Goal: Information Seeking & Learning: Learn about a topic

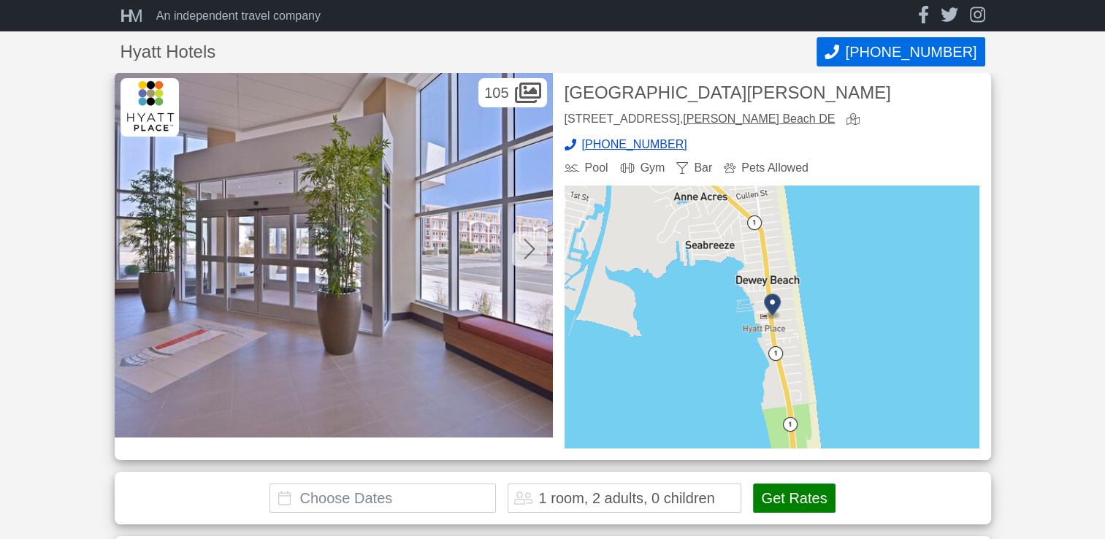
click at [527, 261] on div at bounding box center [529, 249] width 35 height 35
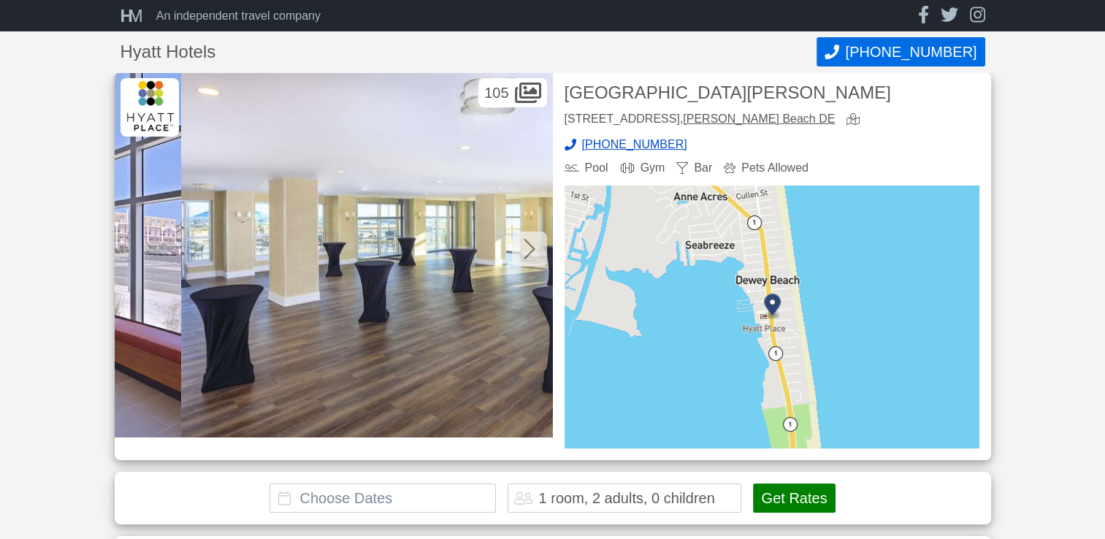
scroll to position [0, 438]
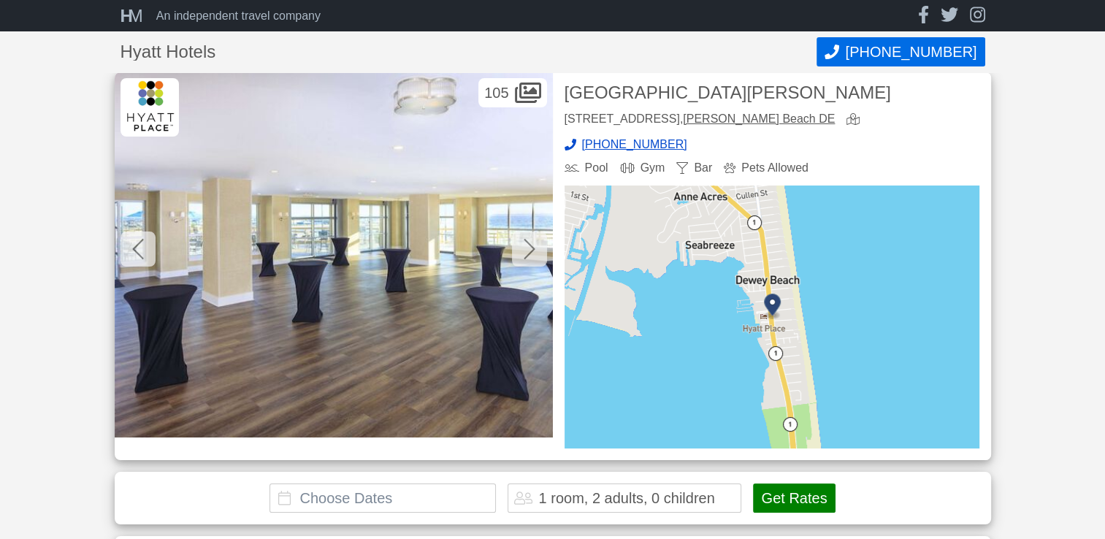
click at [530, 257] on icon at bounding box center [530, 248] width 12 height 23
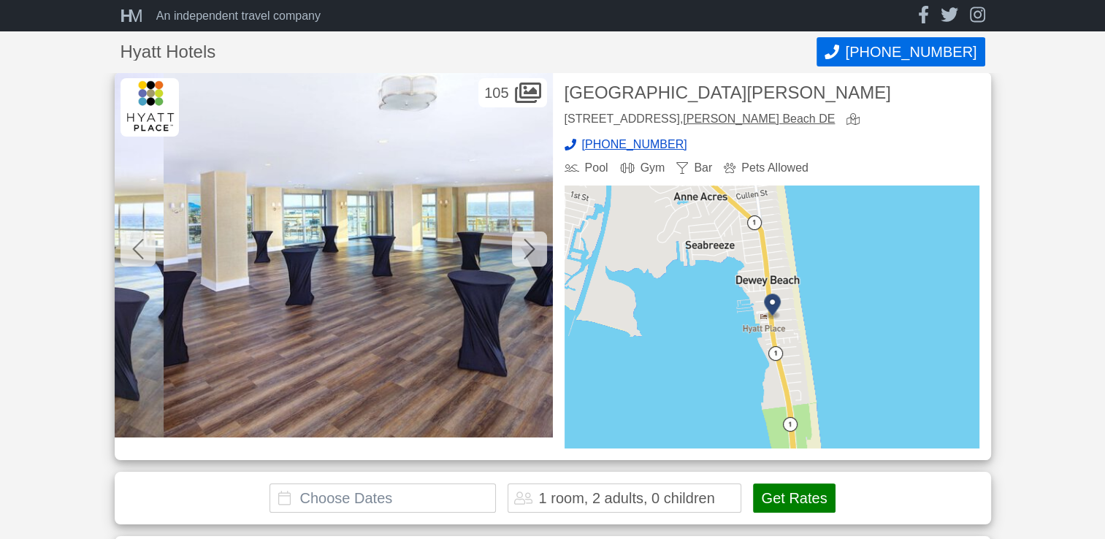
scroll to position [0, 877]
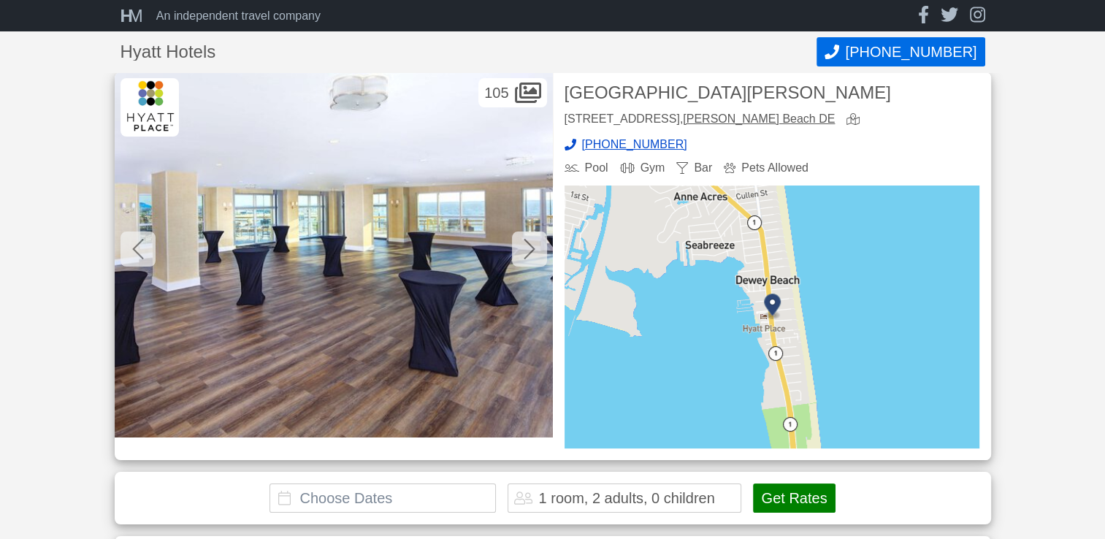
click at [538, 256] on div at bounding box center [529, 249] width 35 height 35
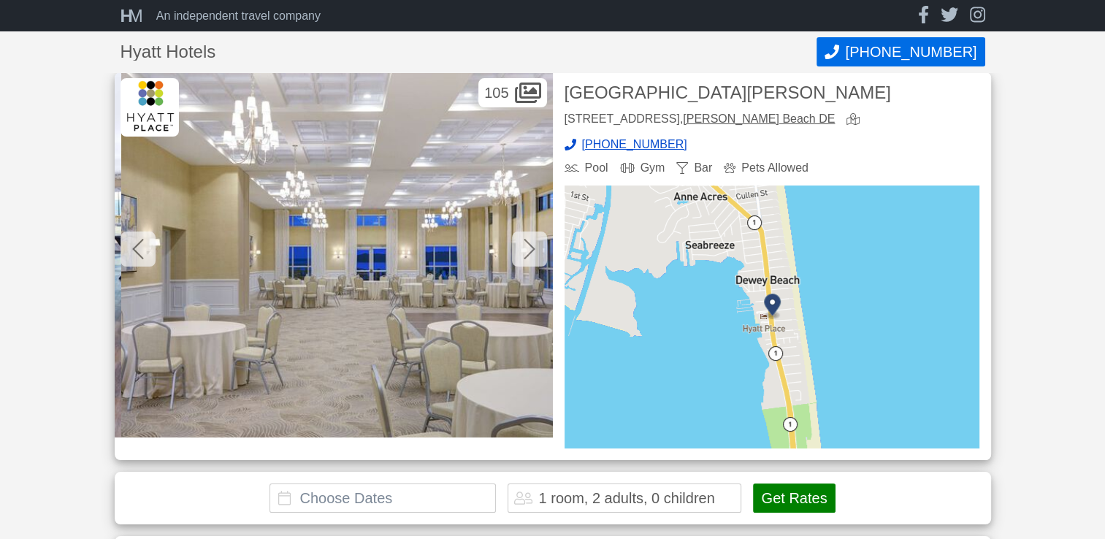
scroll to position [0, 1315]
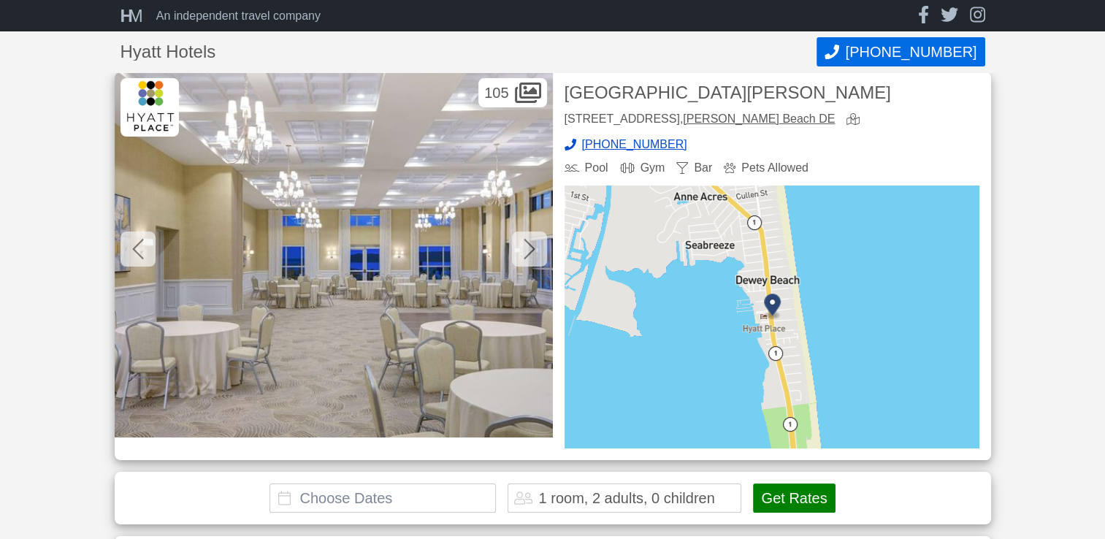
click at [525, 254] on icon at bounding box center [530, 248] width 12 height 23
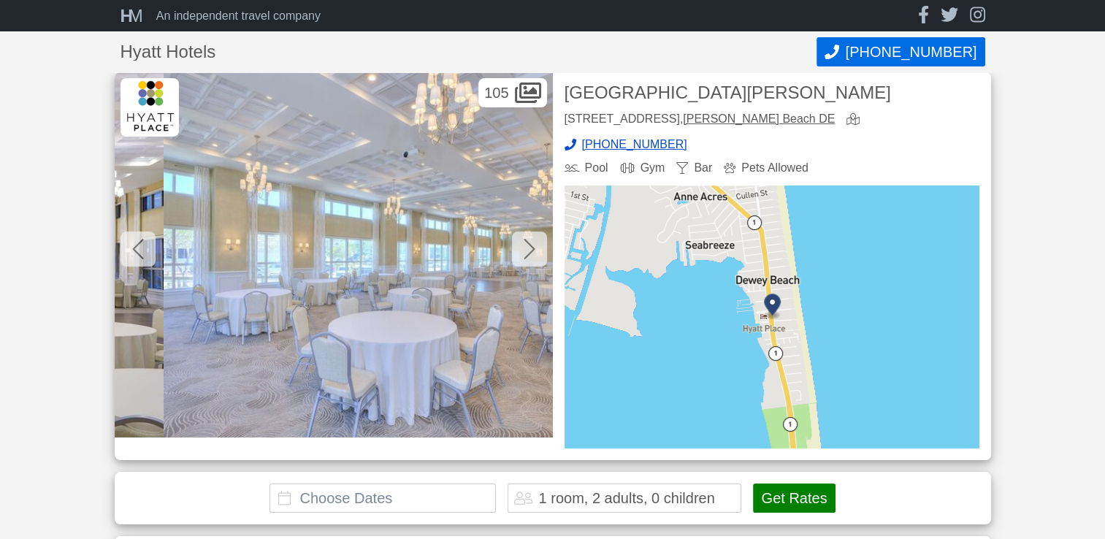
scroll to position [0, 1753]
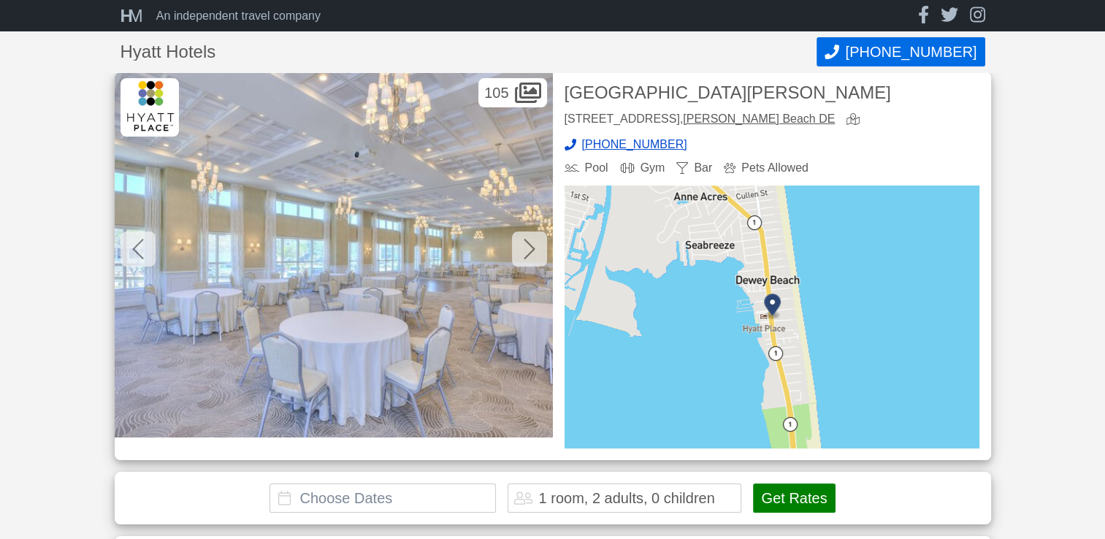
click at [527, 252] on icon at bounding box center [530, 248] width 12 height 23
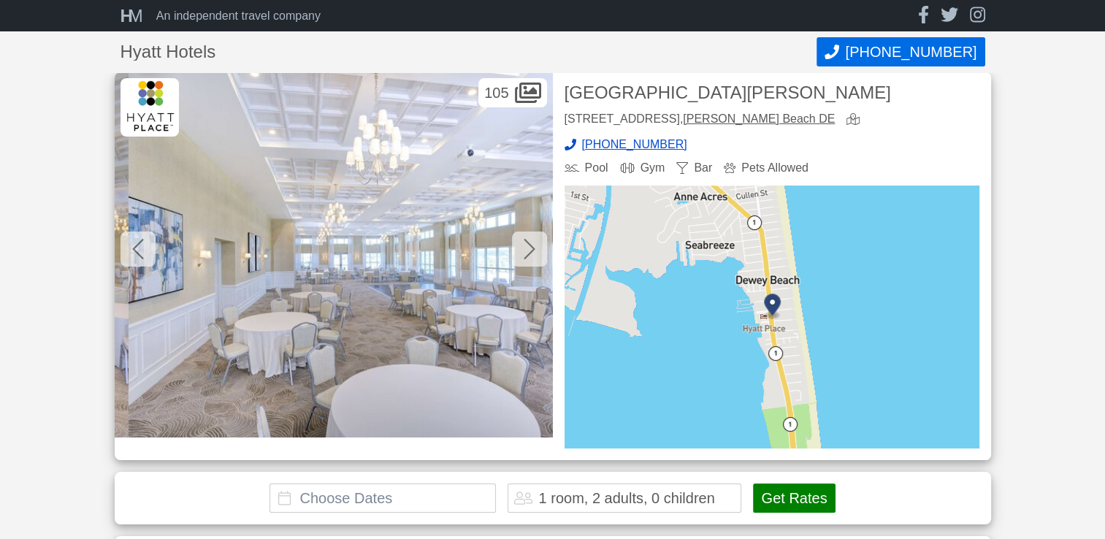
scroll to position [0, 2192]
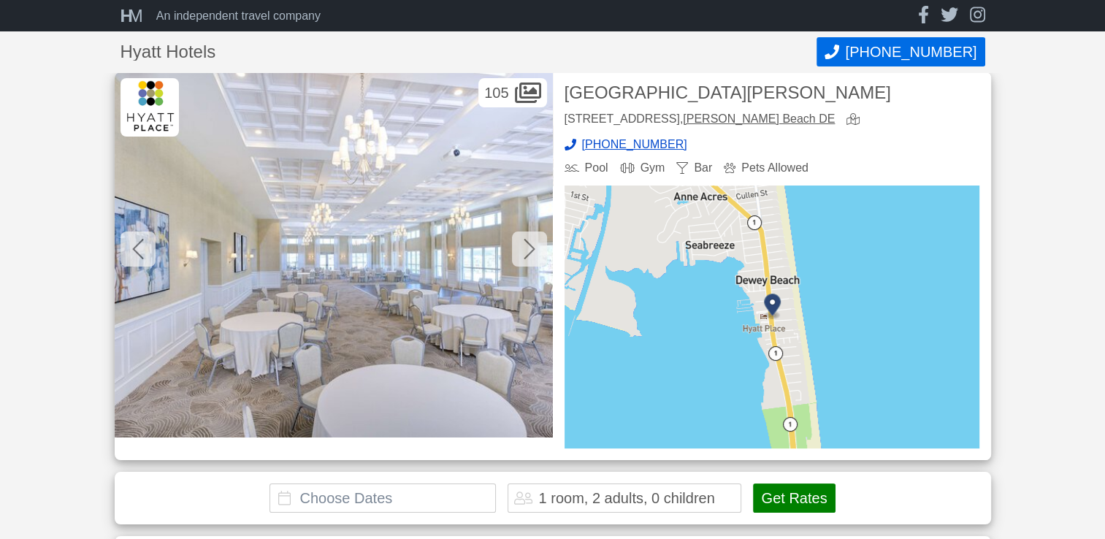
click at [528, 259] on icon at bounding box center [530, 248] width 12 height 23
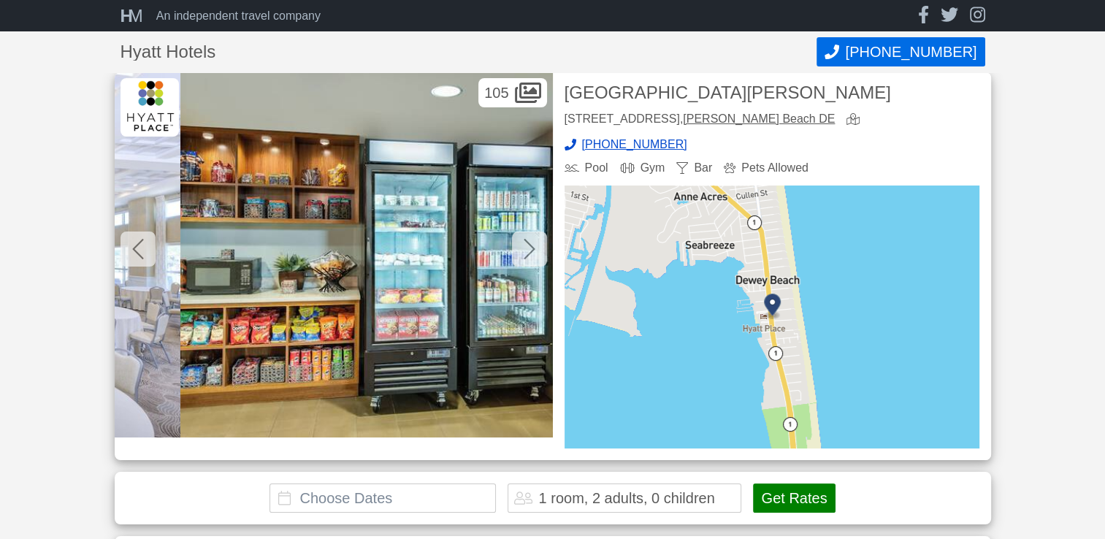
scroll to position [0, 2630]
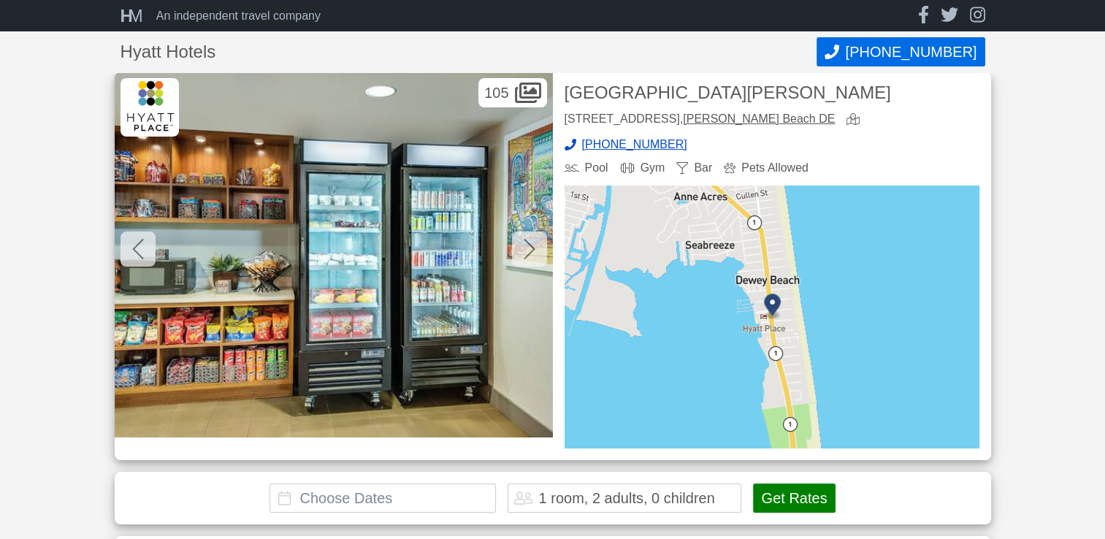
click at [536, 247] on div at bounding box center [529, 249] width 35 height 35
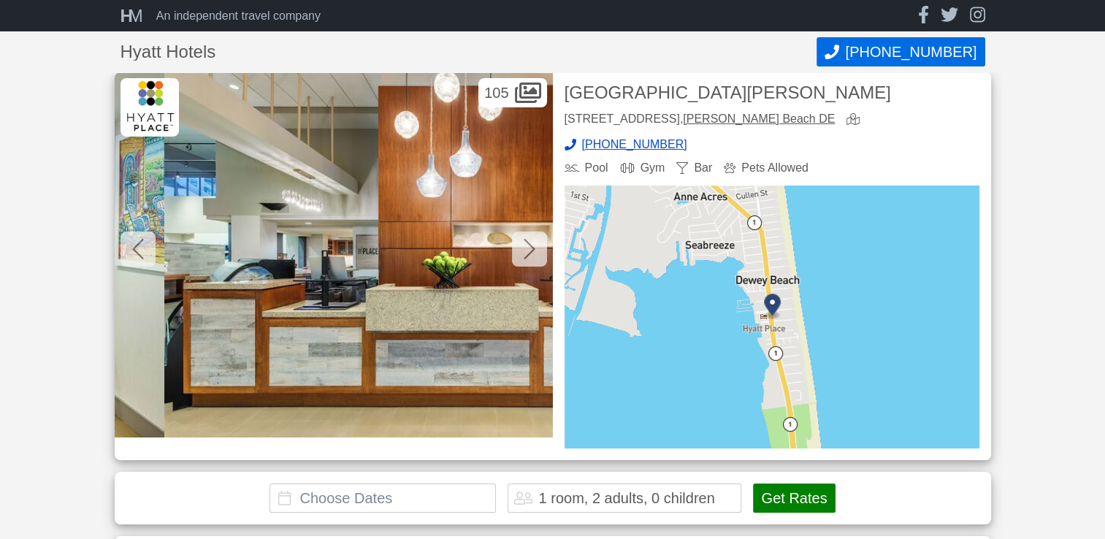
scroll to position [0, 3068]
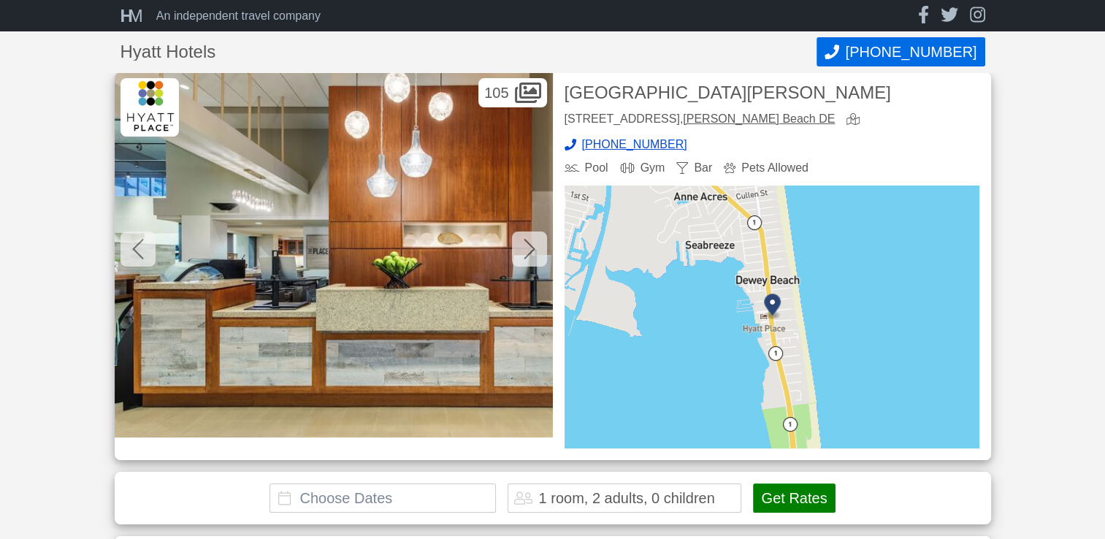
click at [535, 257] on icon at bounding box center [530, 248] width 12 height 23
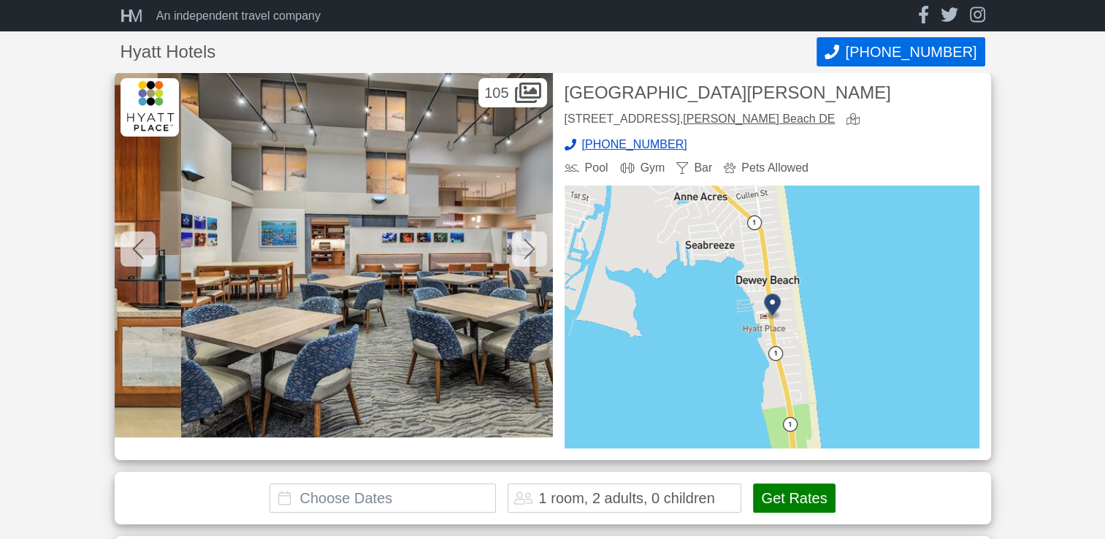
scroll to position [0, 3507]
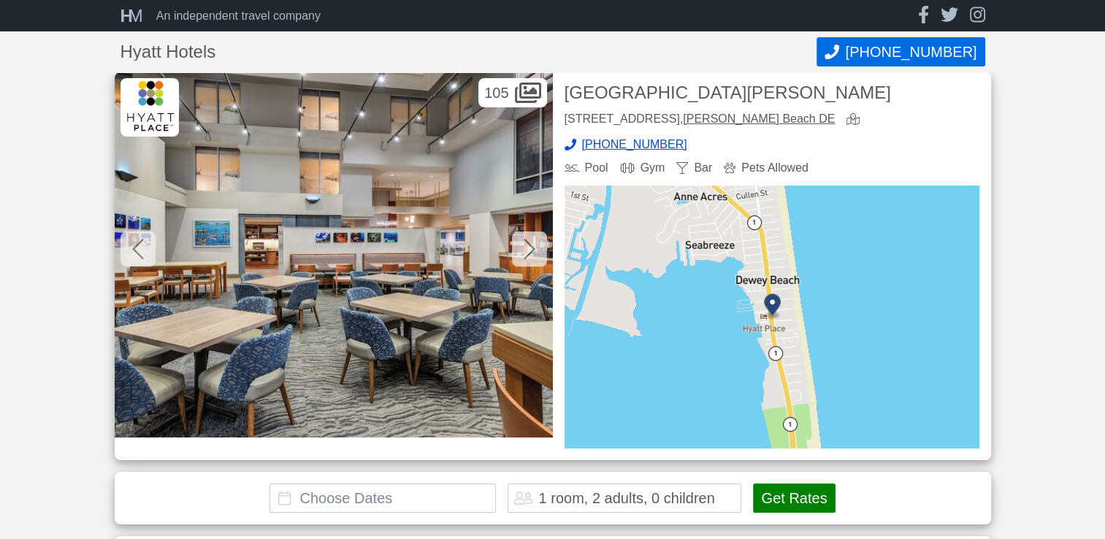
click at [533, 250] on icon at bounding box center [529, 249] width 11 height 20
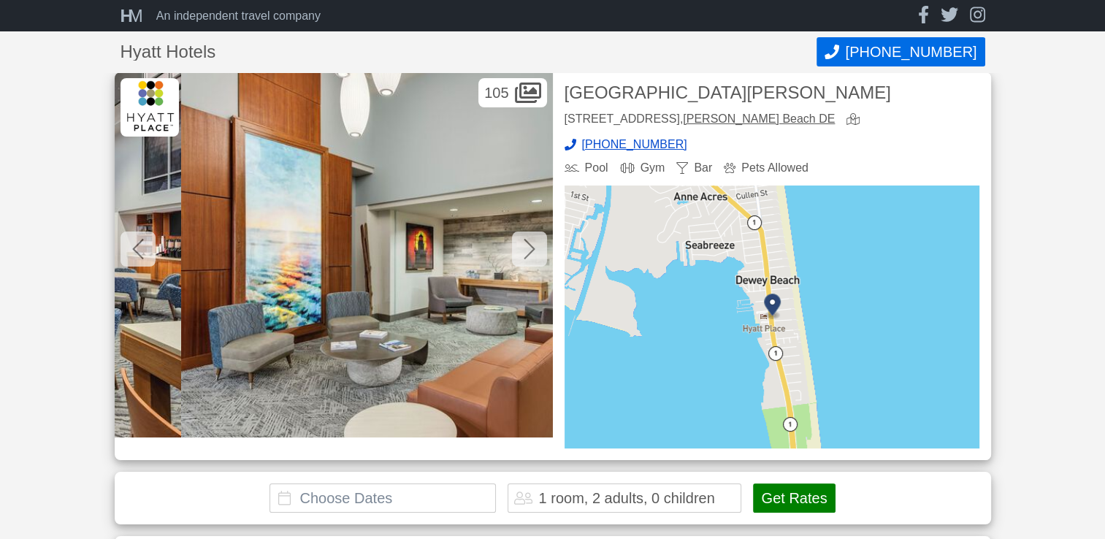
scroll to position [0, 3945]
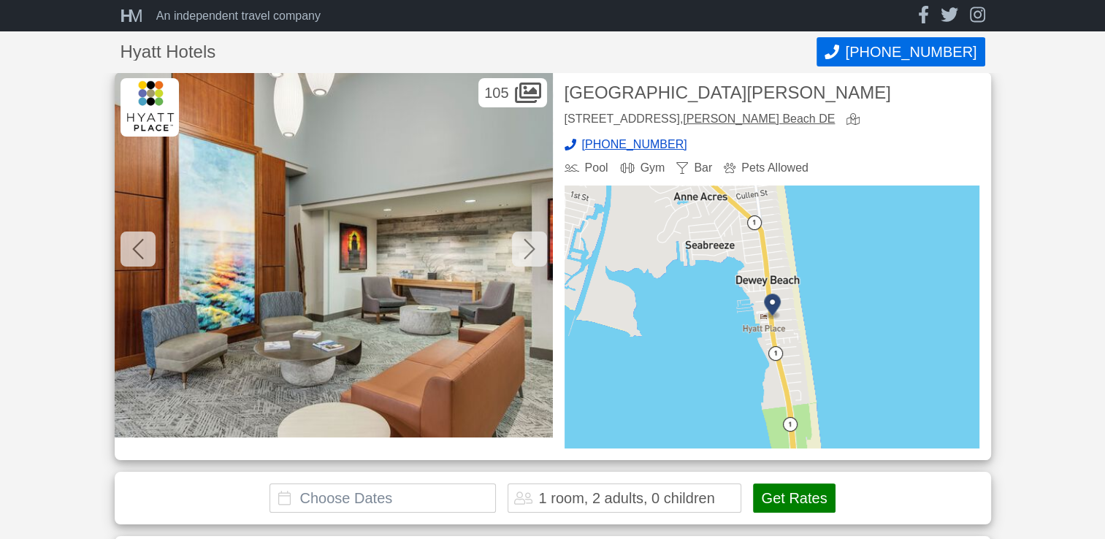
click at [529, 257] on icon at bounding box center [530, 248] width 12 height 23
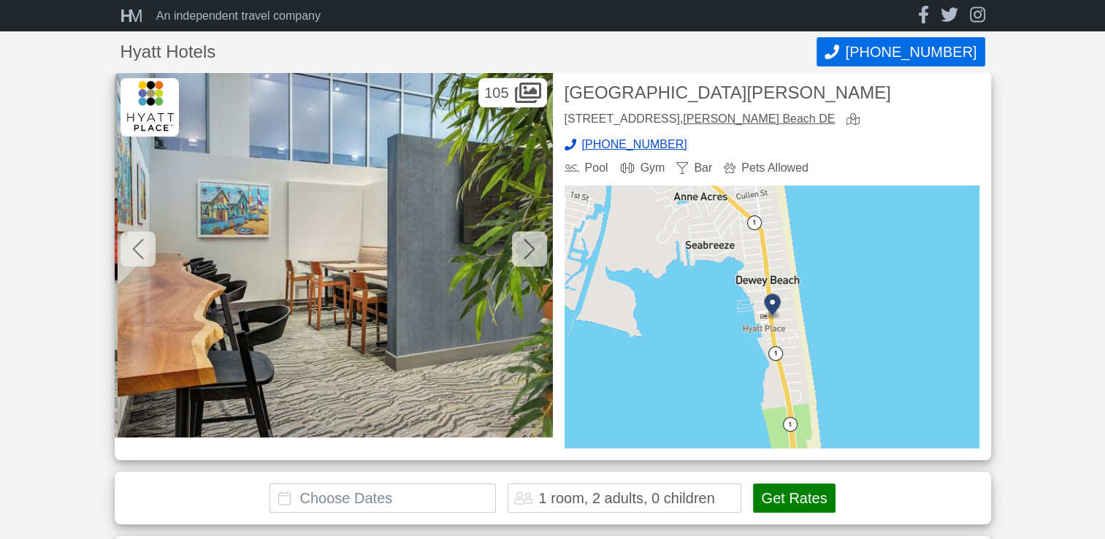
scroll to position [0, 4384]
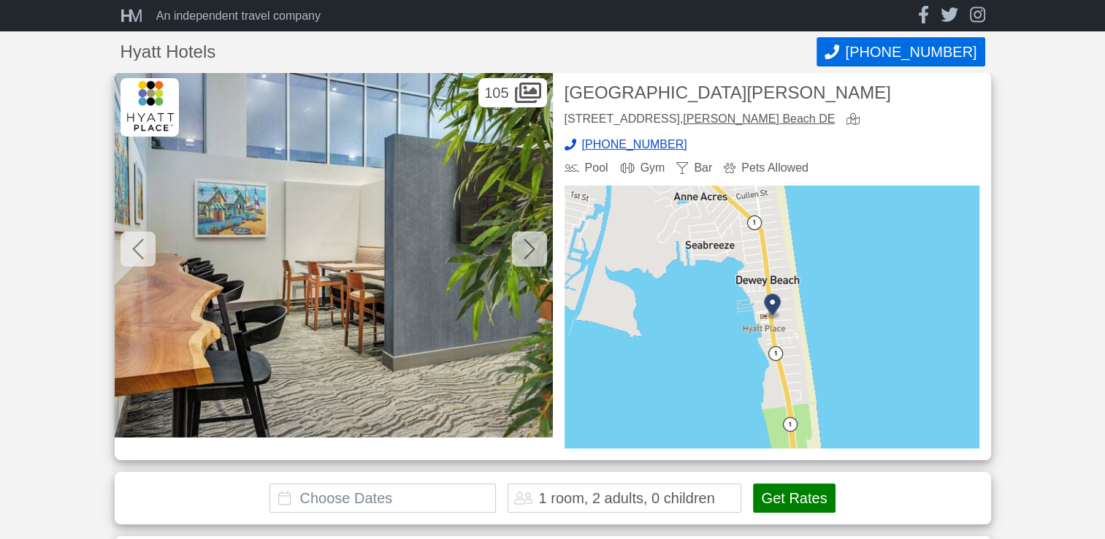
click at [529, 254] on icon at bounding box center [529, 249] width 11 height 20
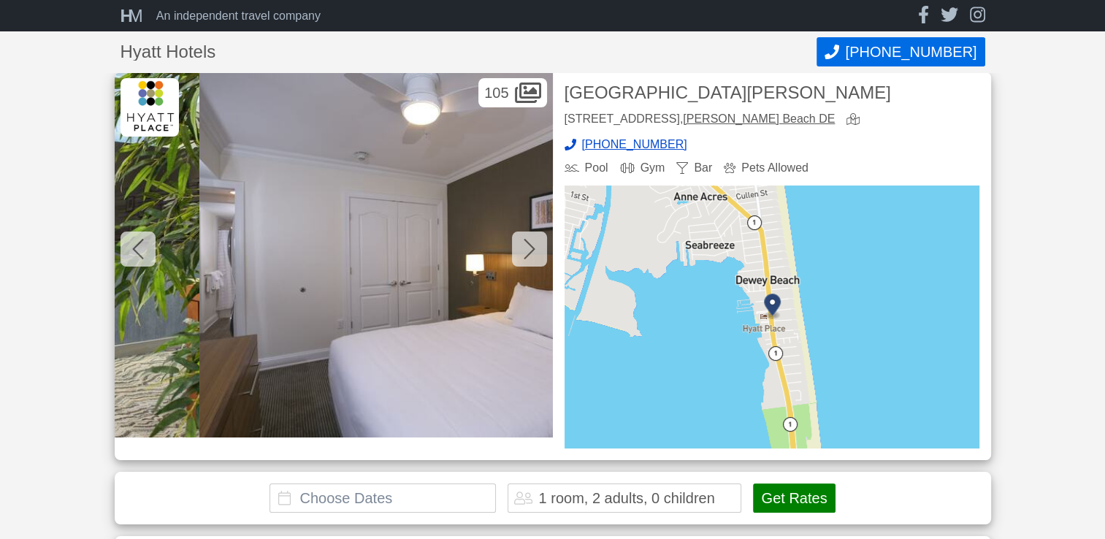
scroll to position [0, 4822]
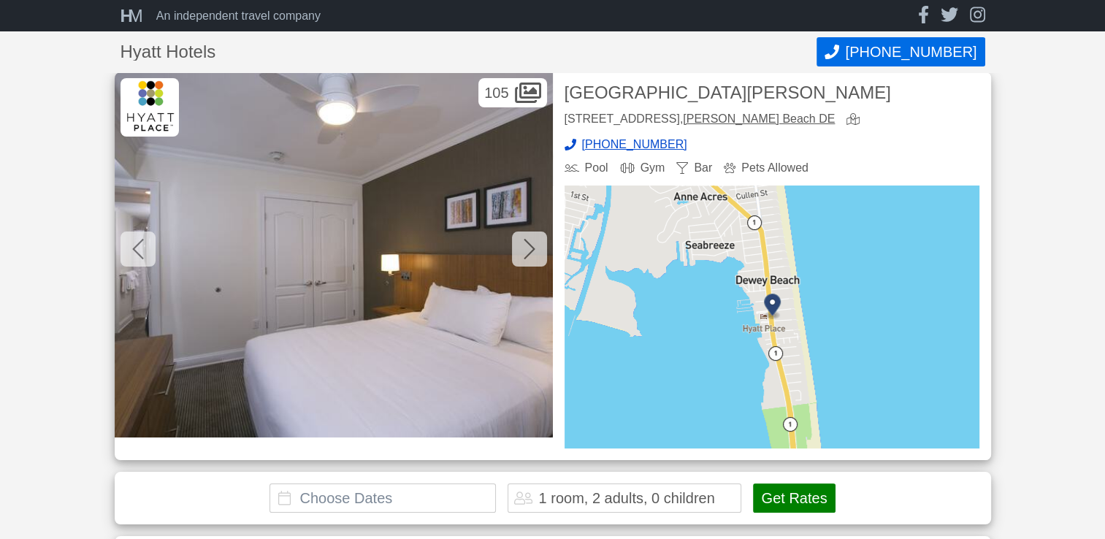
click at [527, 257] on icon at bounding box center [530, 248] width 12 height 23
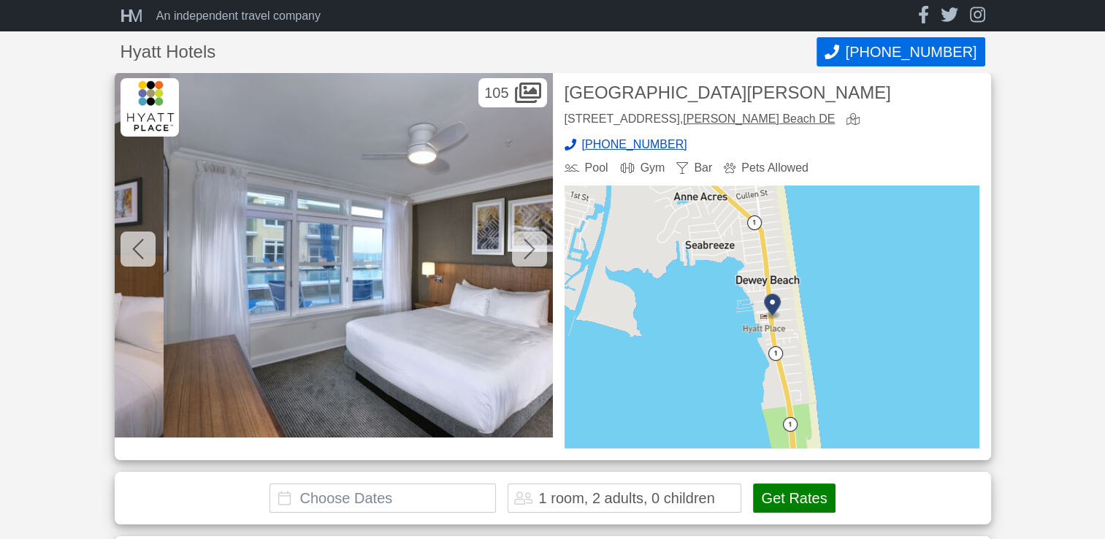
scroll to position [0, 5260]
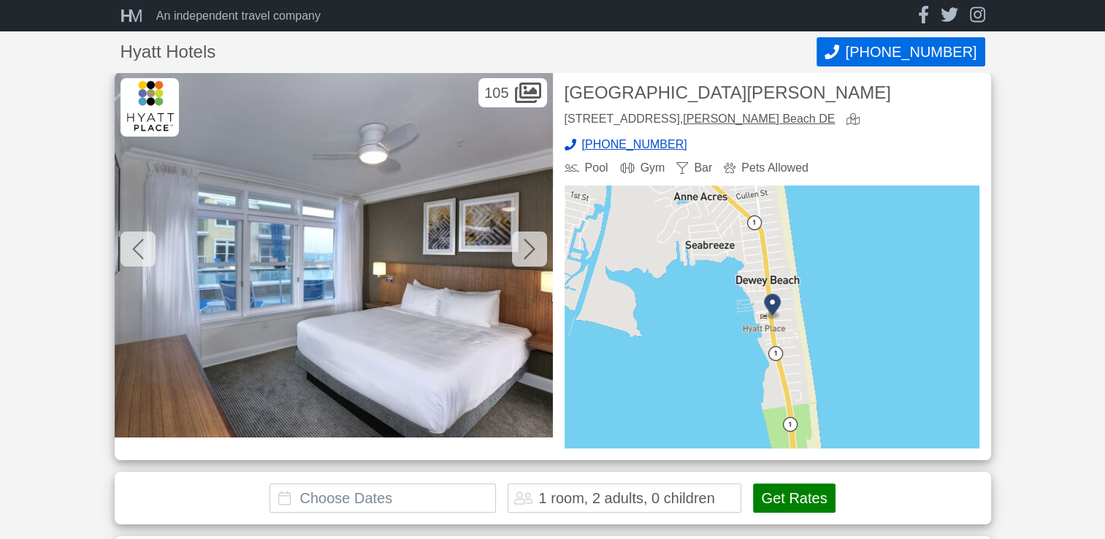
click at [527, 254] on icon at bounding box center [530, 248] width 12 height 23
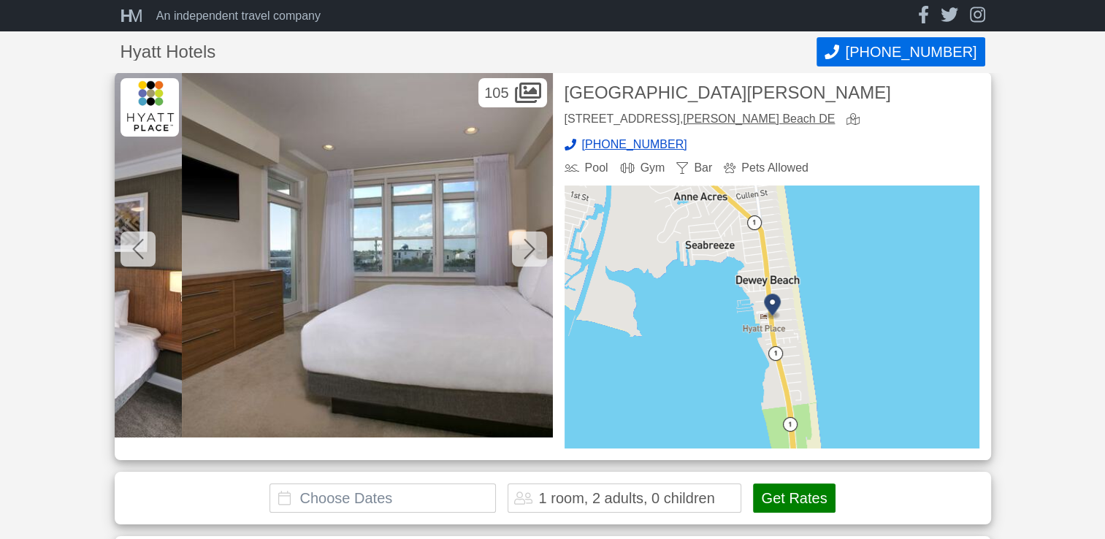
scroll to position [0, 5699]
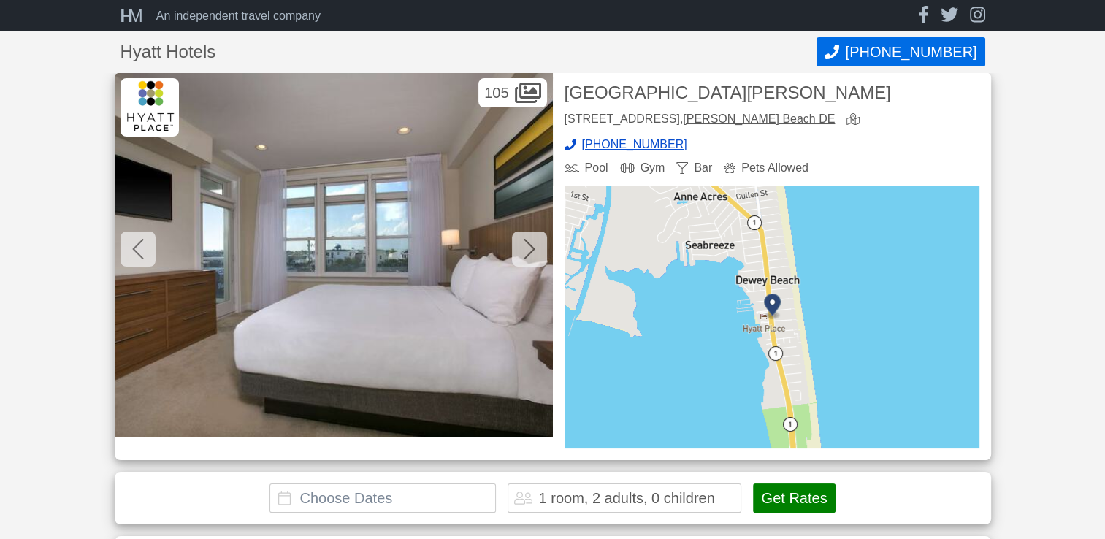
click at [521, 261] on div at bounding box center [529, 249] width 35 height 35
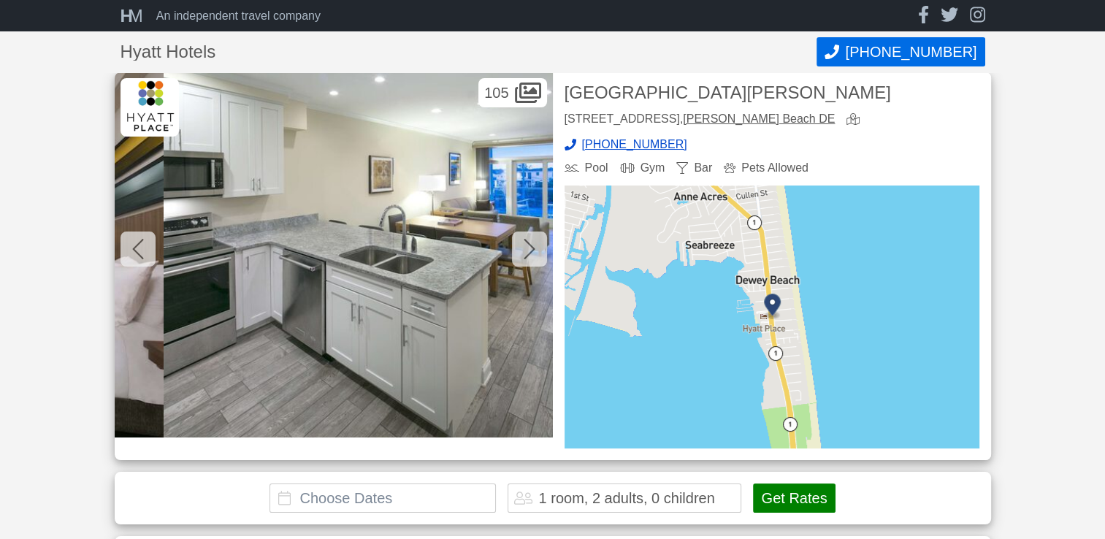
scroll to position [0, 6137]
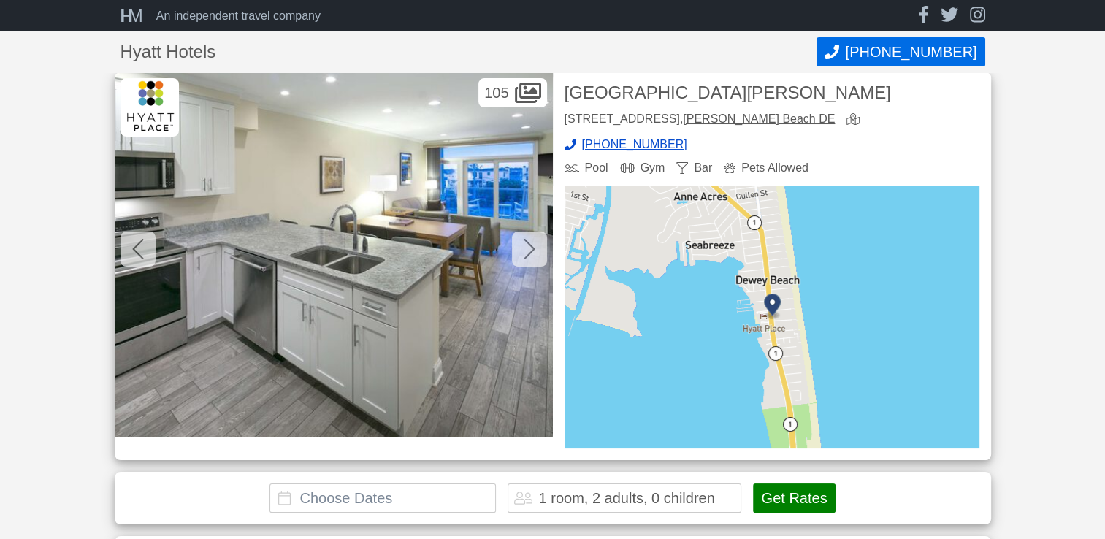
click at [526, 254] on icon at bounding box center [530, 248] width 12 height 23
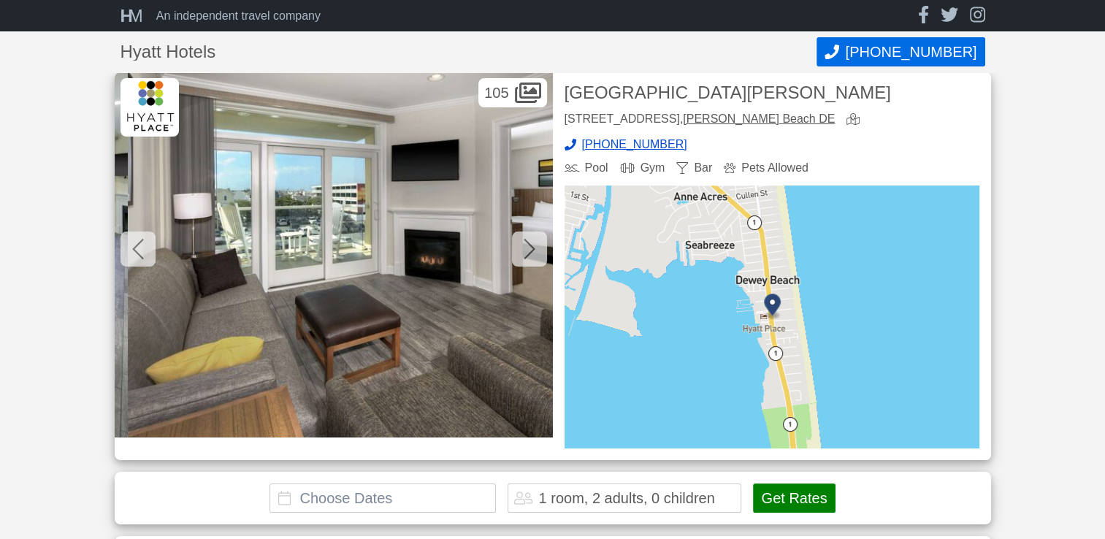
scroll to position [0, 6575]
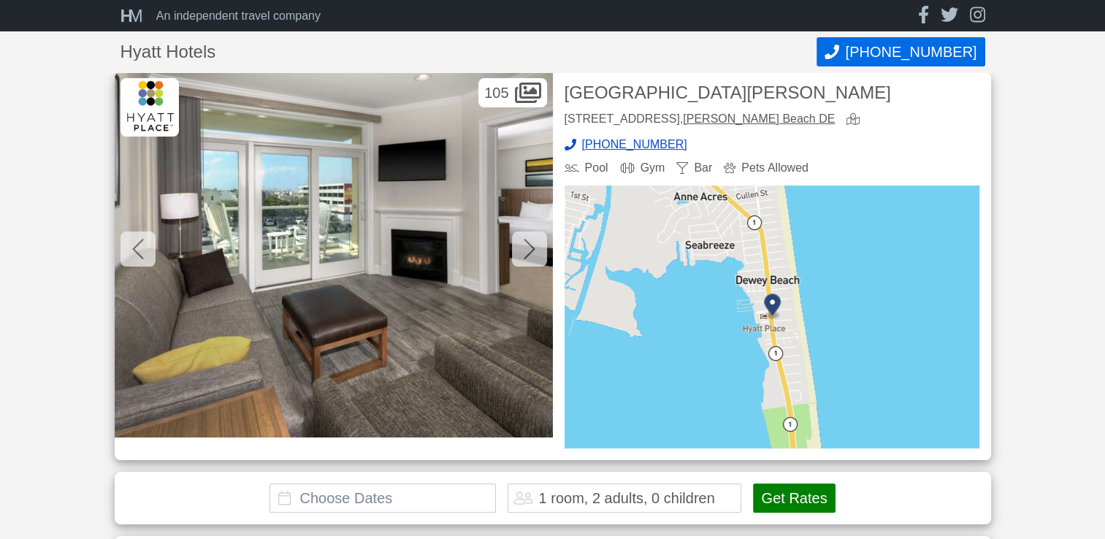
click at [521, 257] on div at bounding box center [529, 249] width 35 height 35
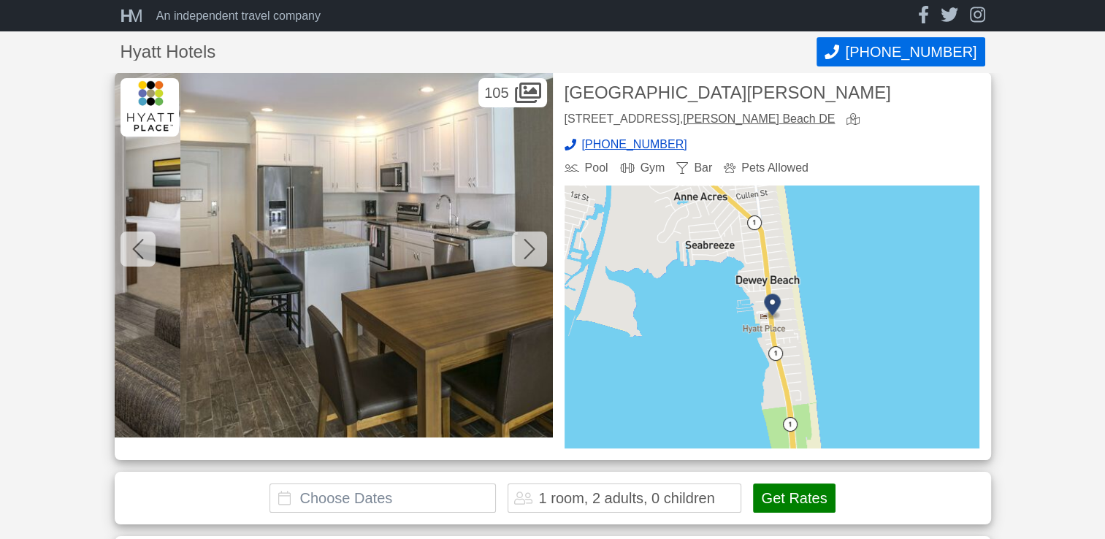
scroll to position [0, 7014]
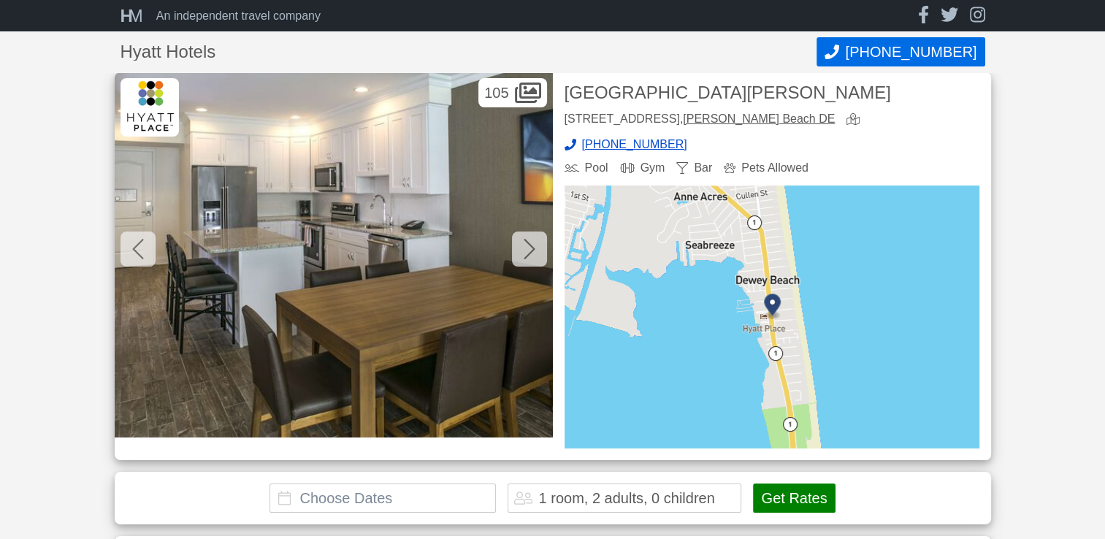
click at [520, 248] on div at bounding box center [529, 249] width 35 height 35
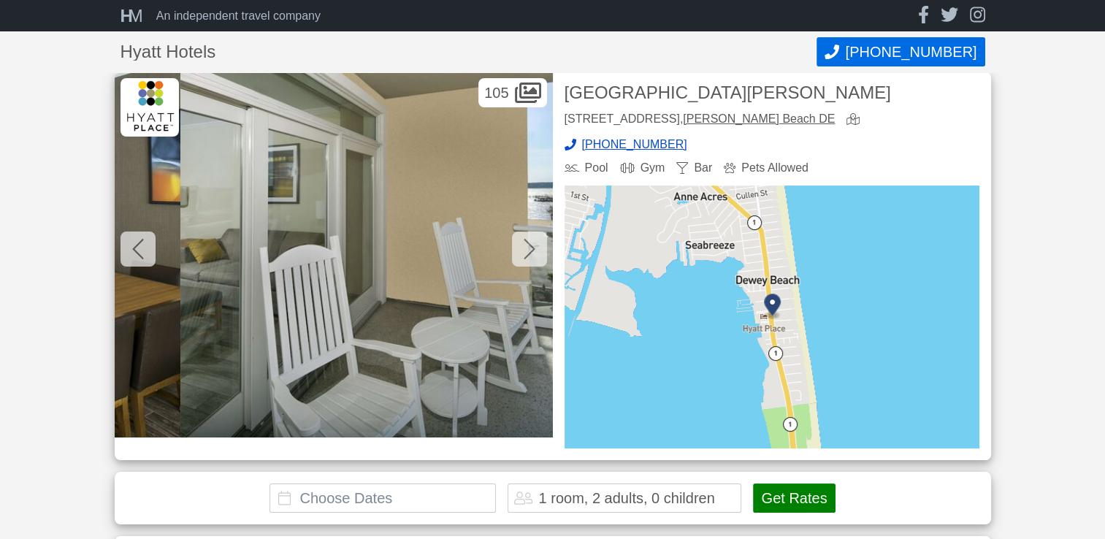
scroll to position [0, 7452]
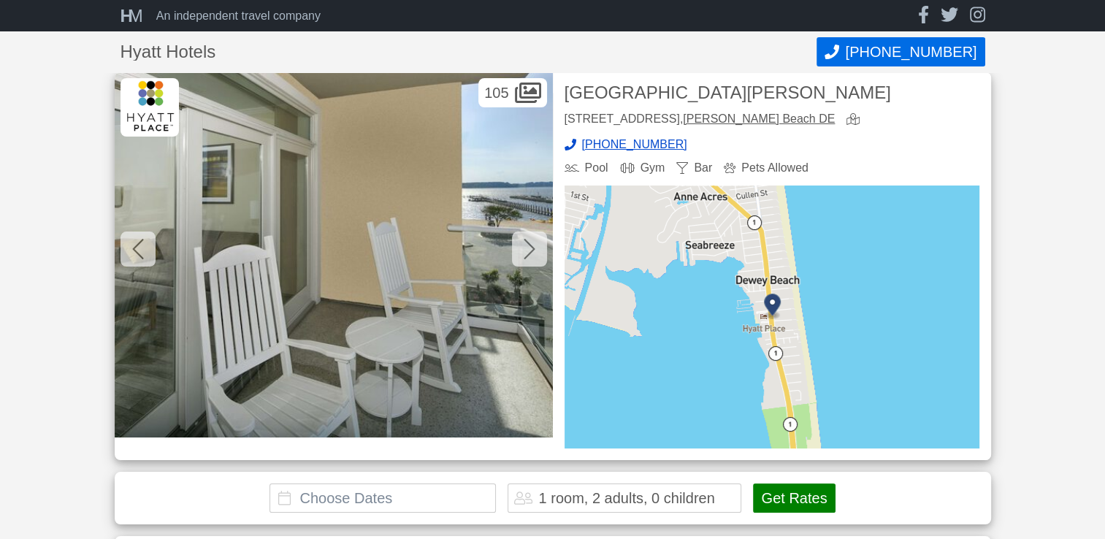
click at [525, 251] on icon at bounding box center [530, 248] width 12 height 23
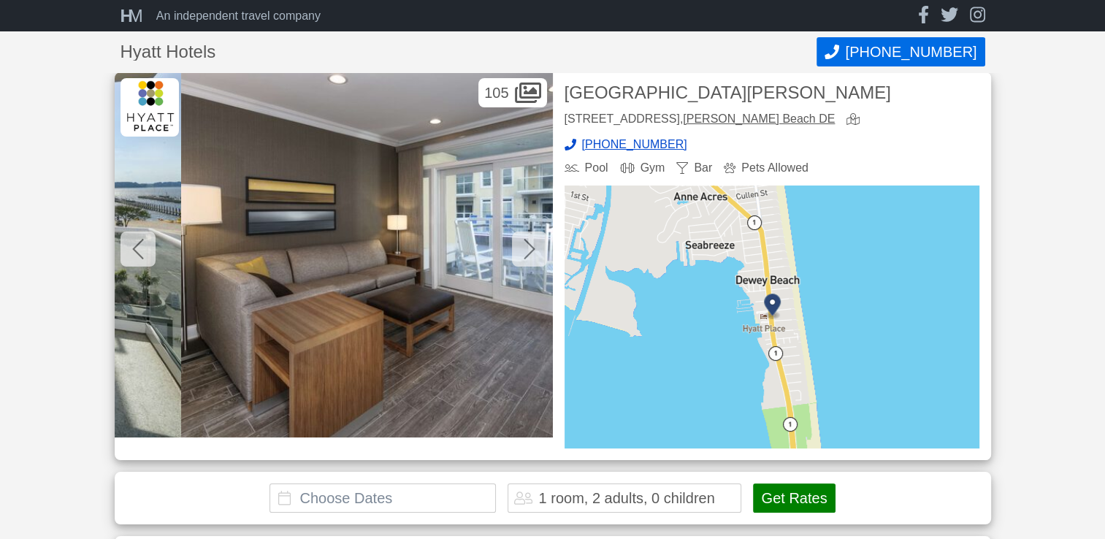
scroll to position [0, 7890]
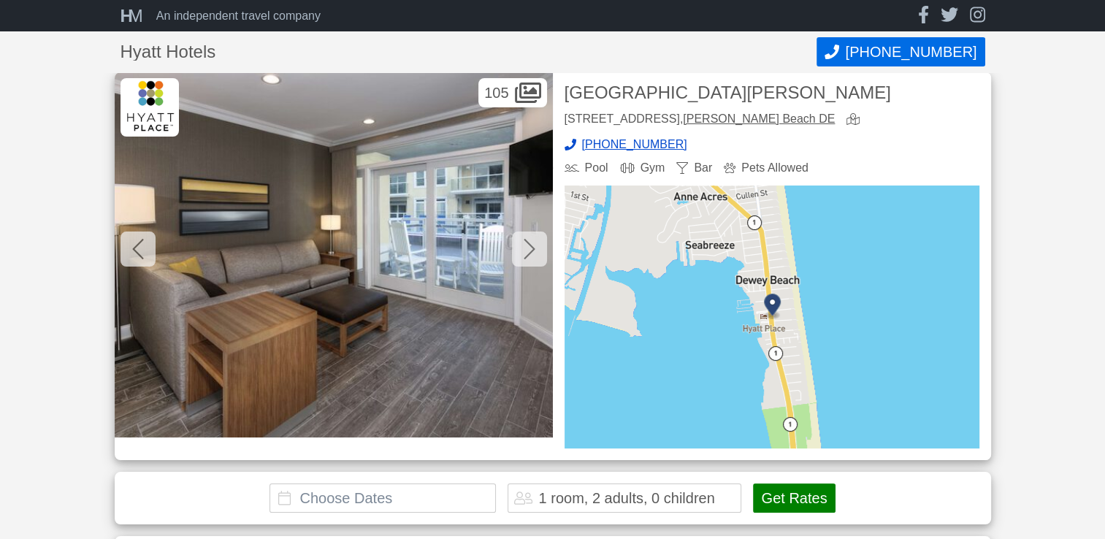
click at [529, 249] on icon at bounding box center [530, 248] width 12 height 23
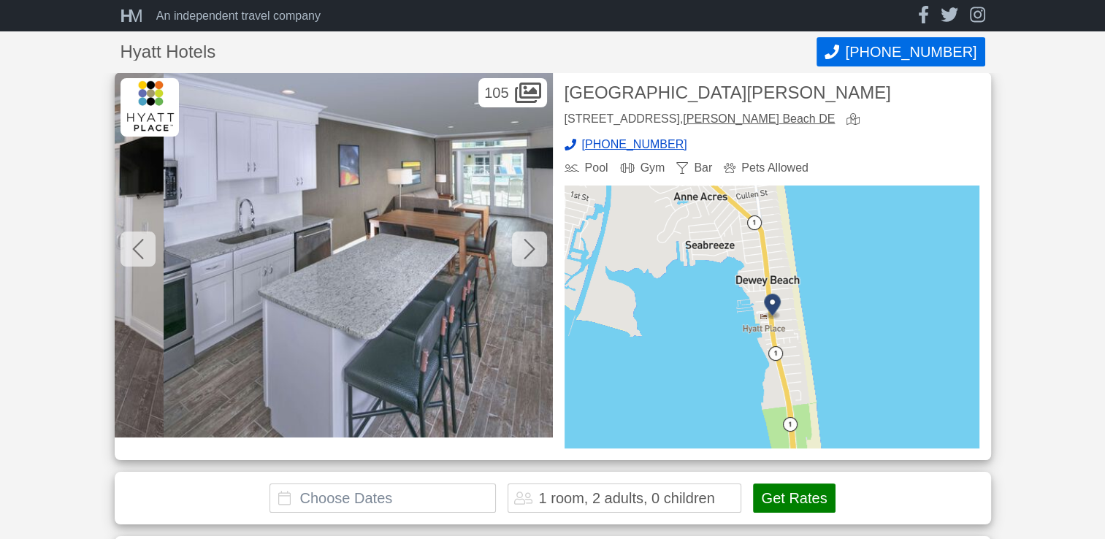
scroll to position [0, 8329]
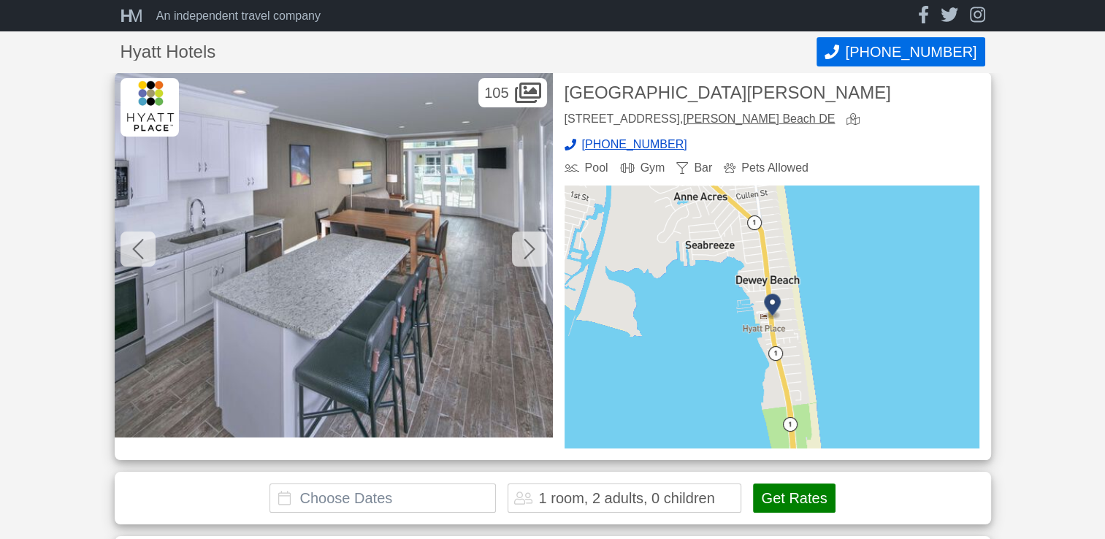
click at [521, 256] on div at bounding box center [529, 249] width 35 height 35
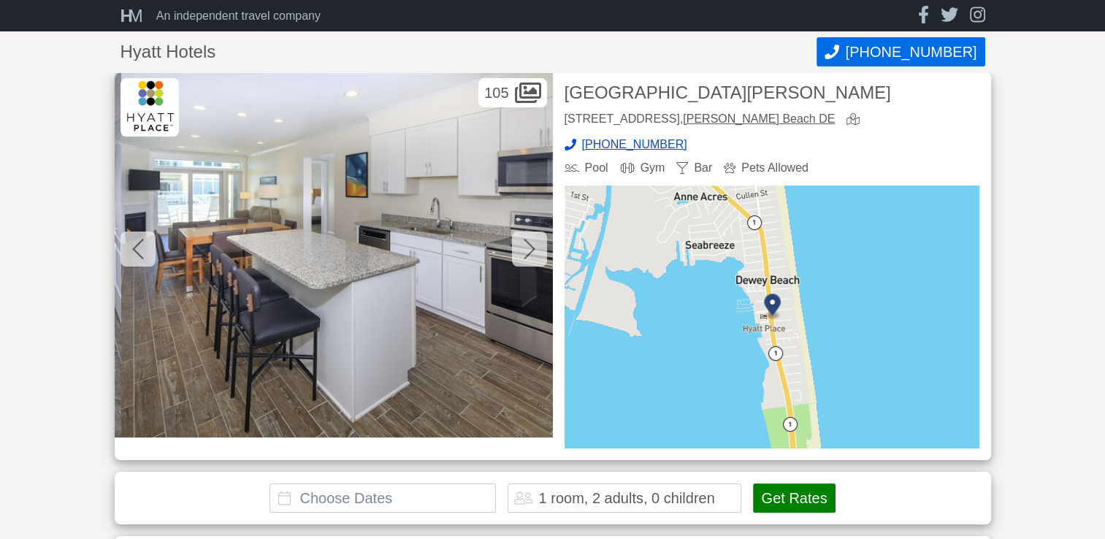
scroll to position [0, 8767]
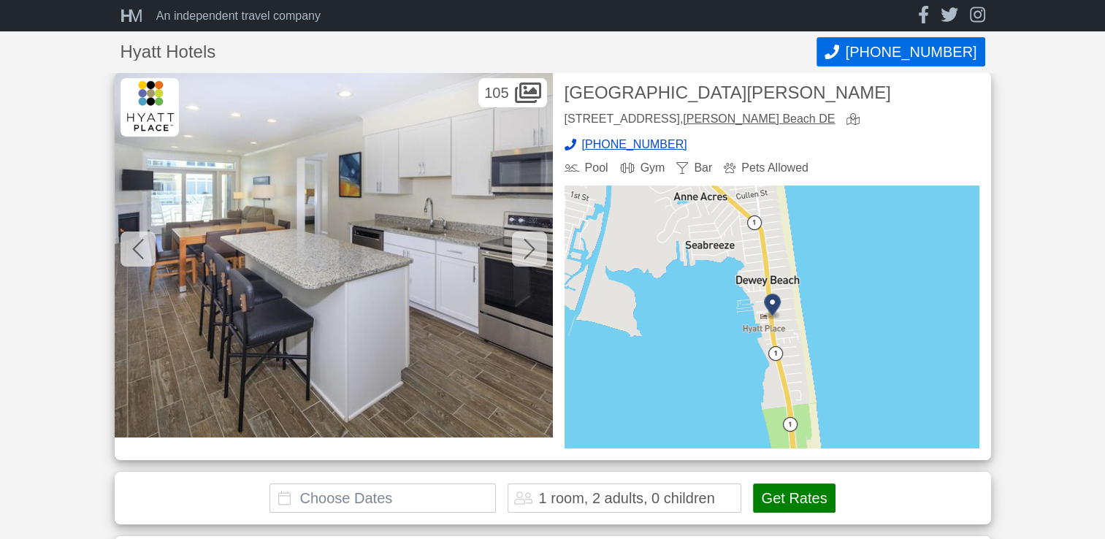
click at [539, 252] on div at bounding box center [529, 249] width 35 height 35
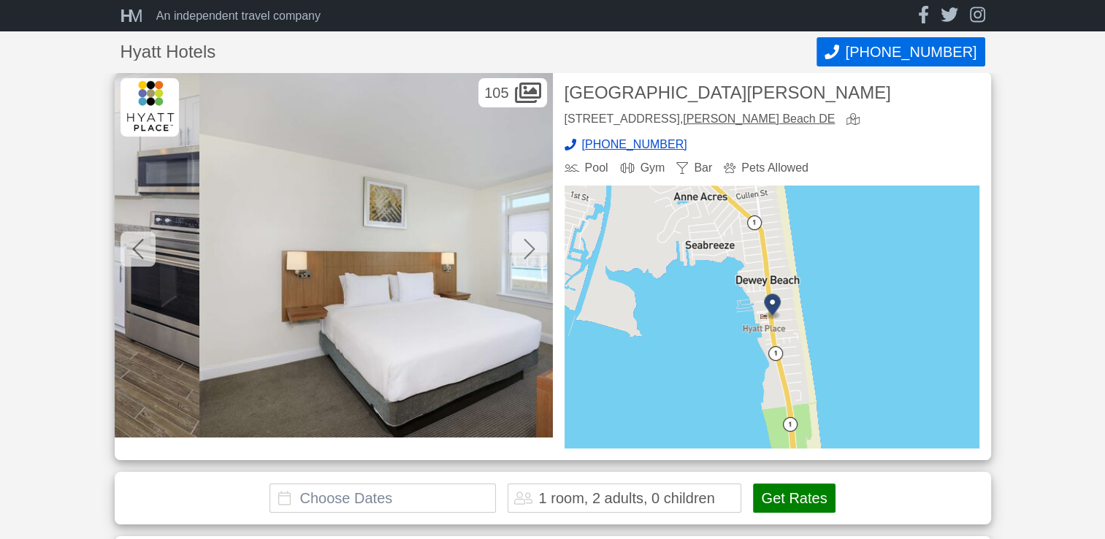
scroll to position [0, 9205]
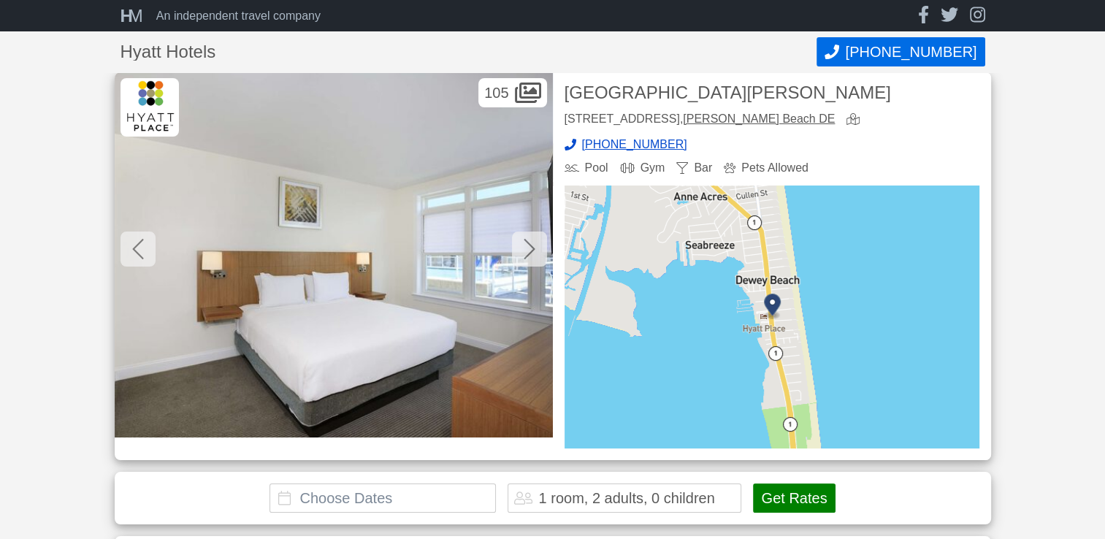
click at [526, 257] on icon at bounding box center [530, 248] width 12 height 23
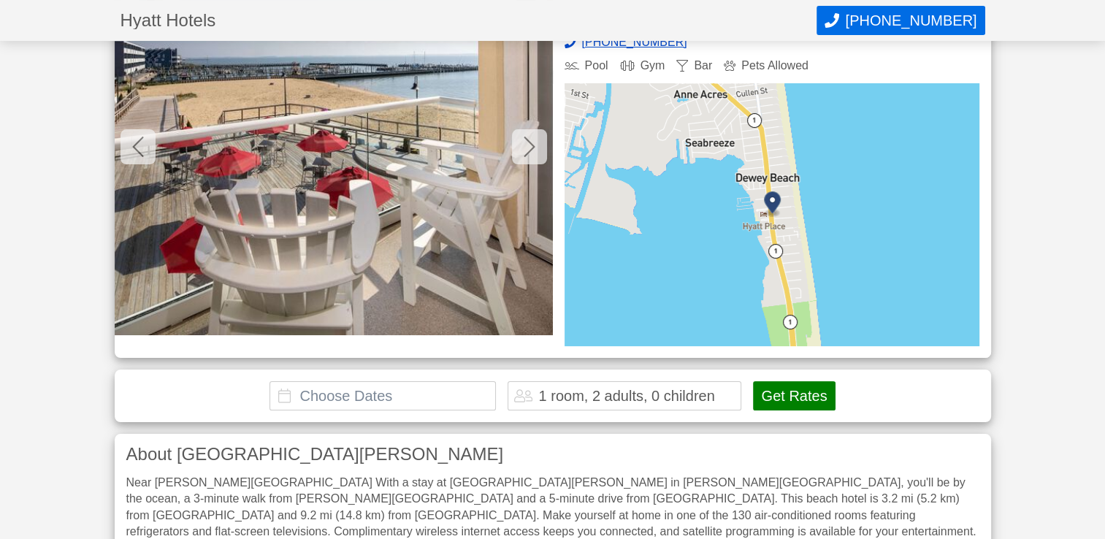
scroll to position [118, 0]
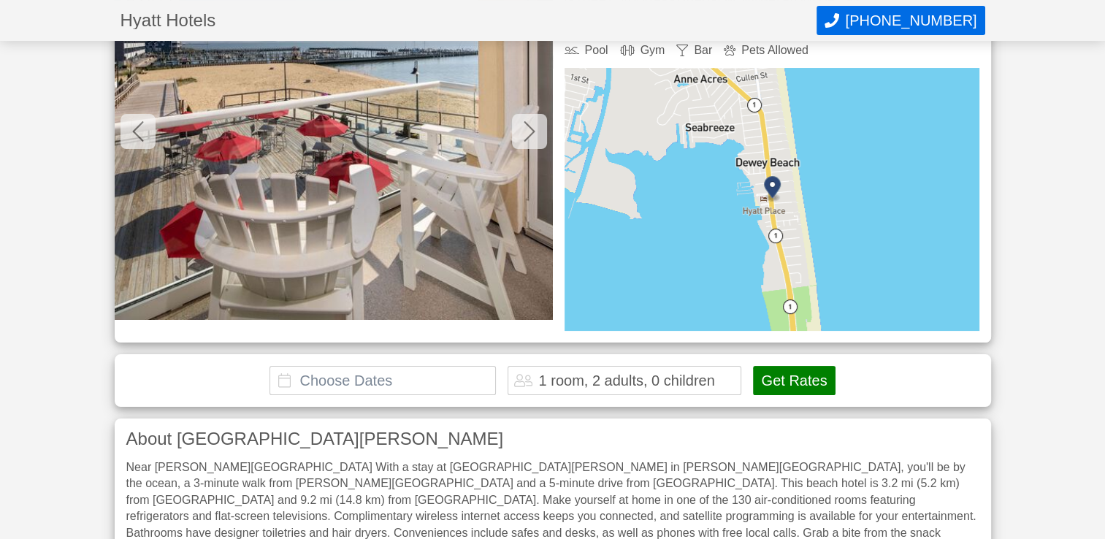
click at [541, 129] on div at bounding box center [529, 131] width 35 height 35
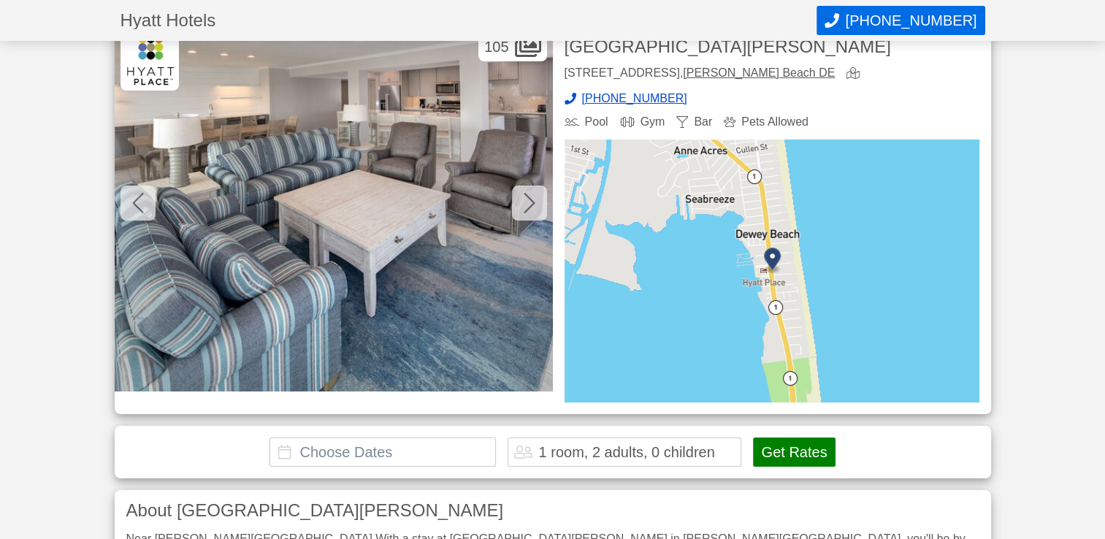
scroll to position [0, 0]
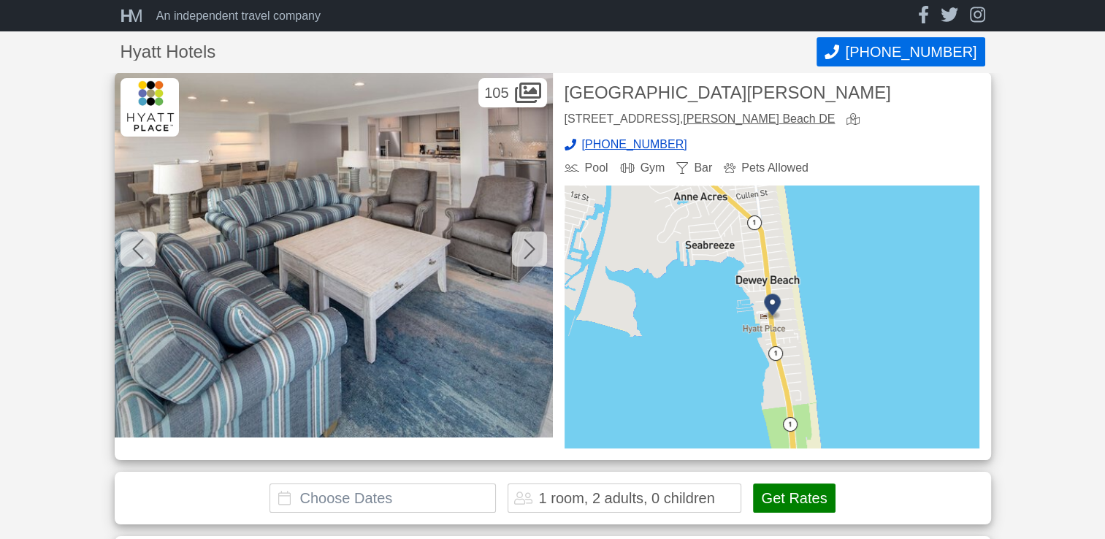
click at [522, 245] on div at bounding box center [529, 249] width 35 height 35
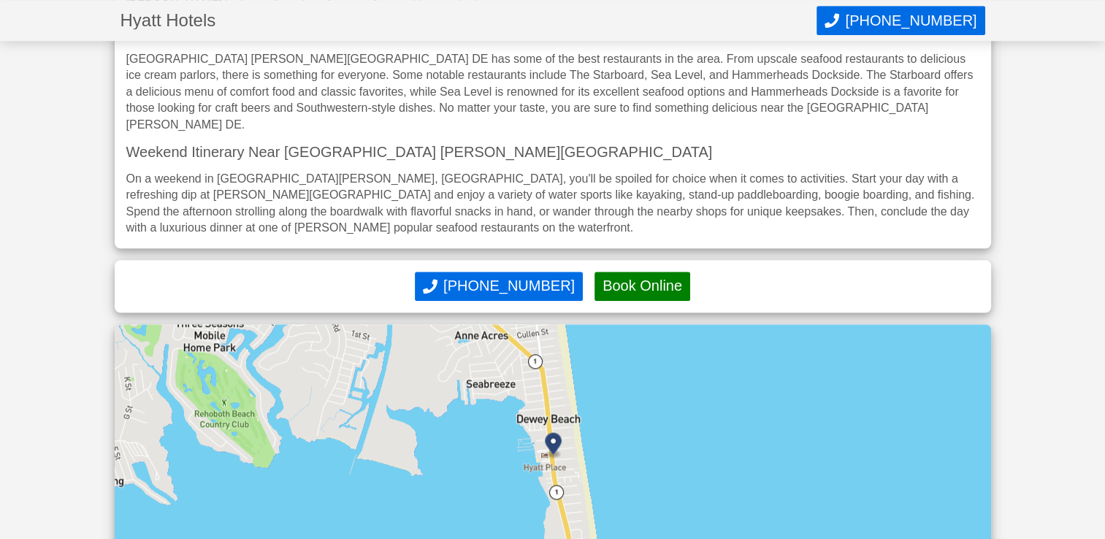
click at [442, 468] on img at bounding box center [553, 455] width 877 height 263
